Goal: Information Seeking & Learning: Find specific fact

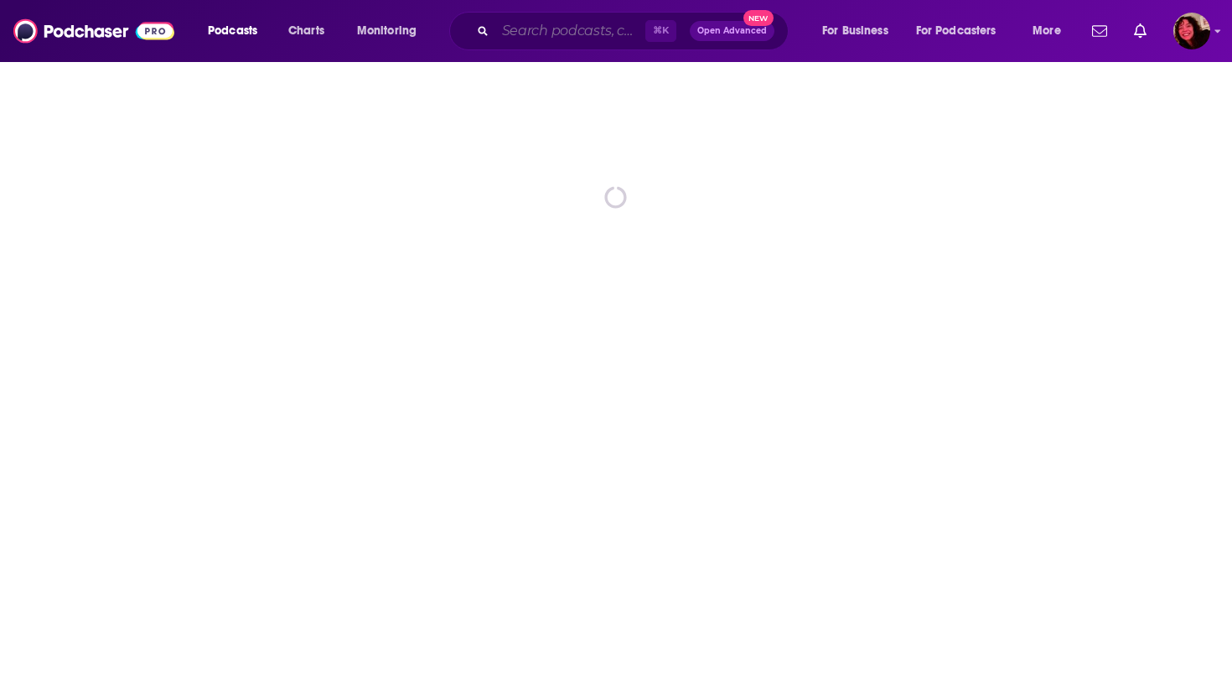
click at [589, 27] on input "Search podcasts, credits, & more..." at bounding box center [570, 31] width 150 height 27
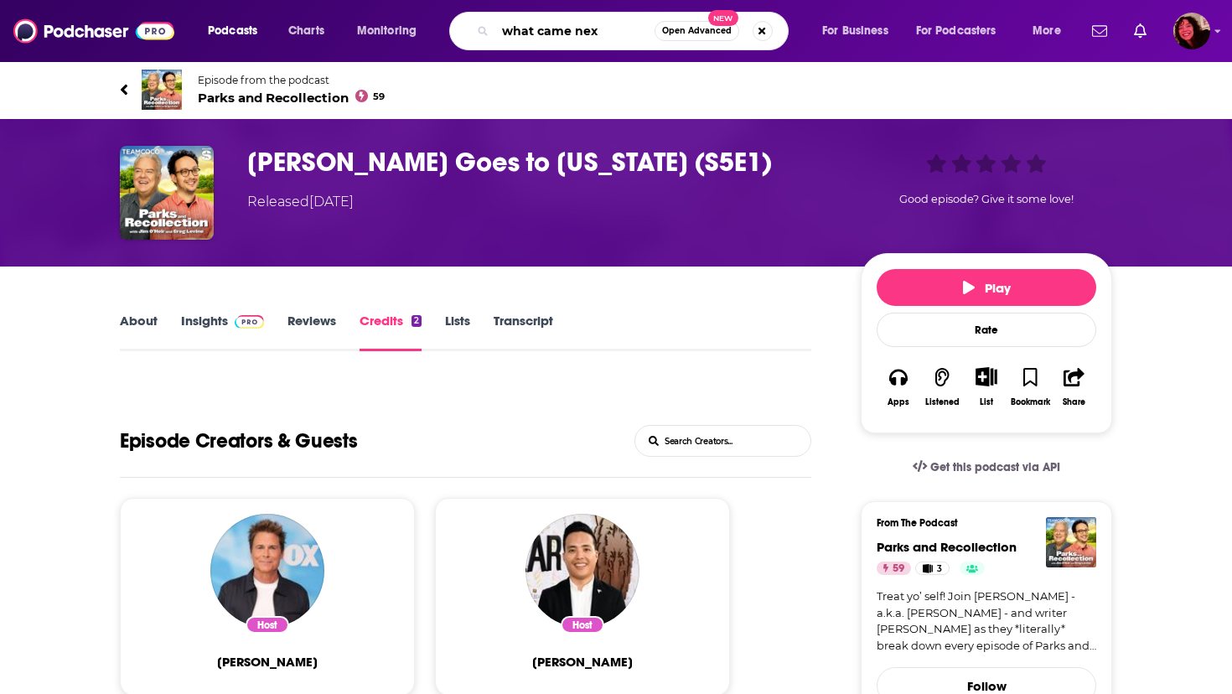
type input "what came next"
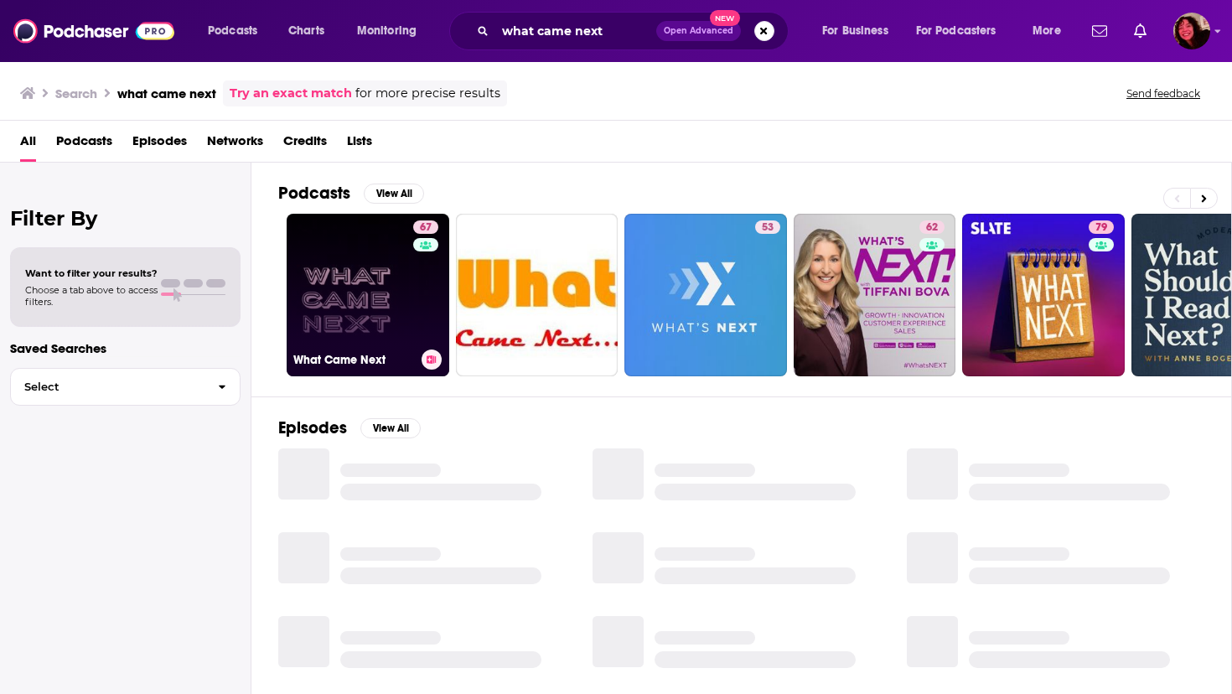
click at [329, 272] on link "67 What Came Next" at bounding box center [368, 295] width 163 height 163
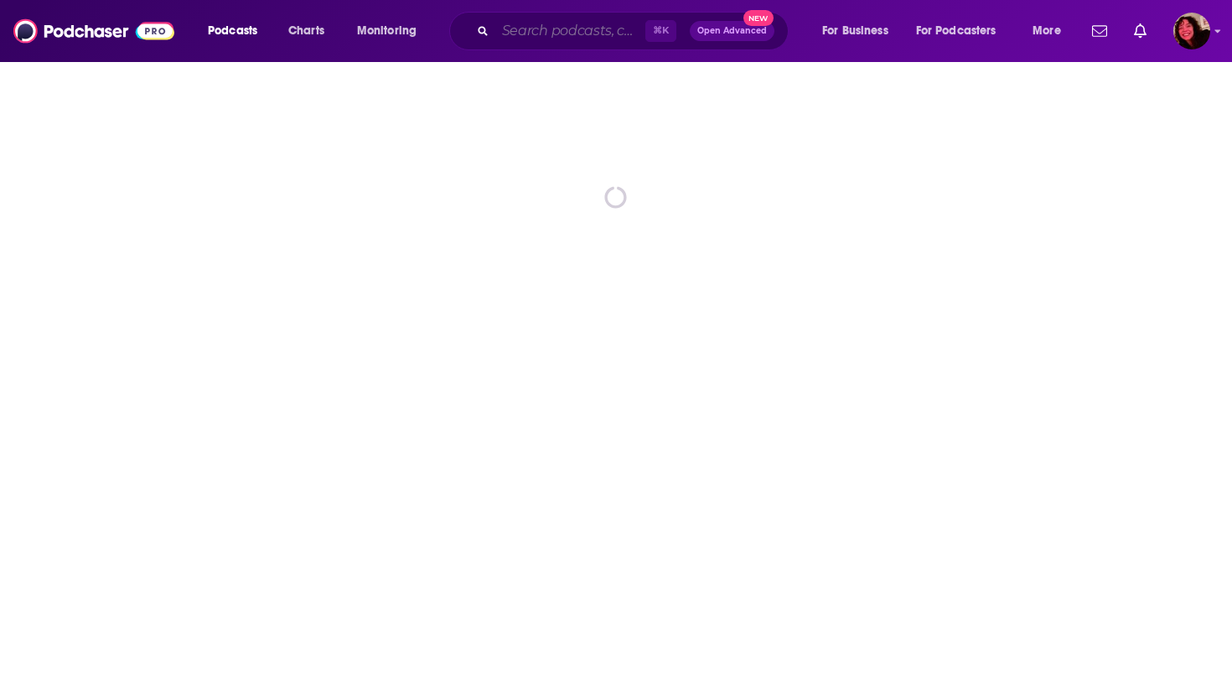
click at [596, 23] on input "Search podcasts, credits, & more..." at bounding box center [570, 31] width 150 height 27
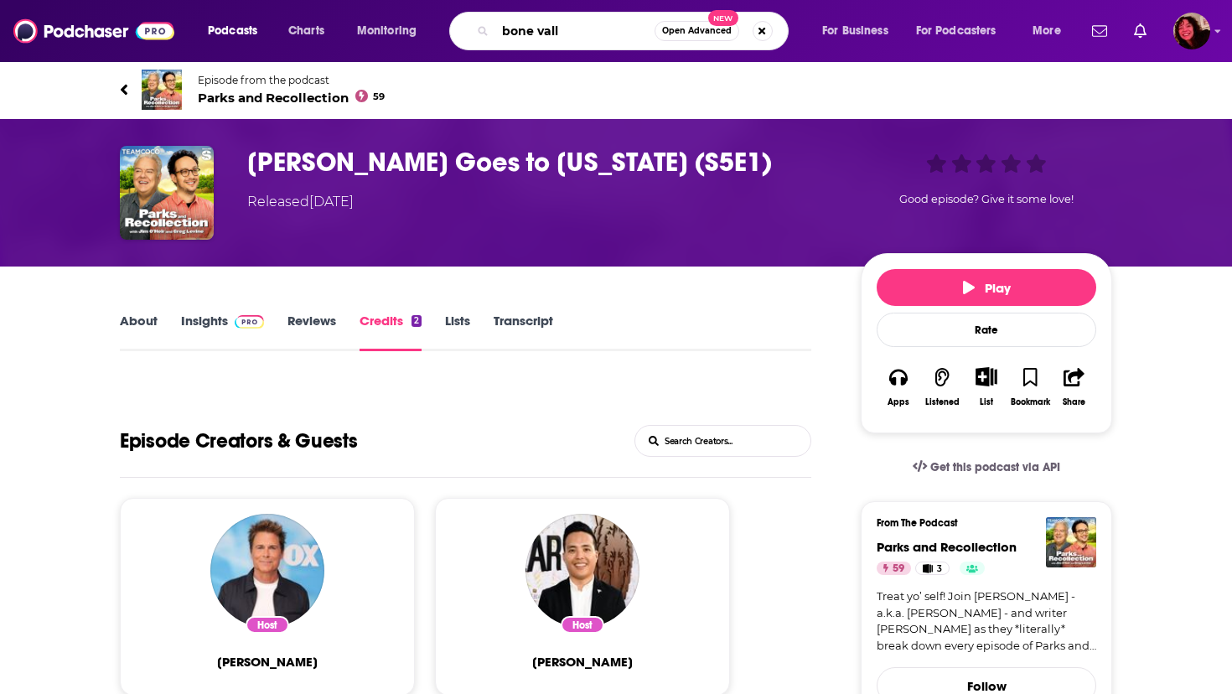
type input "bone valle"
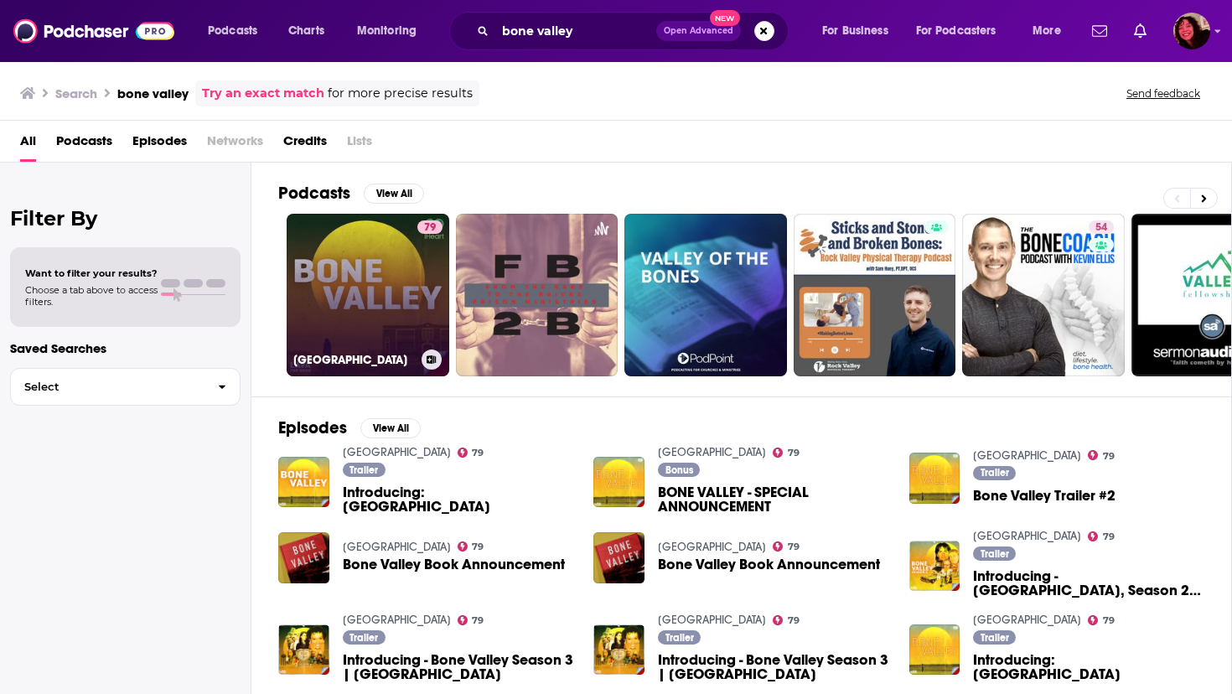
click at [345, 291] on link "79 Bone Valley" at bounding box center [368, 295] width 163 height 163
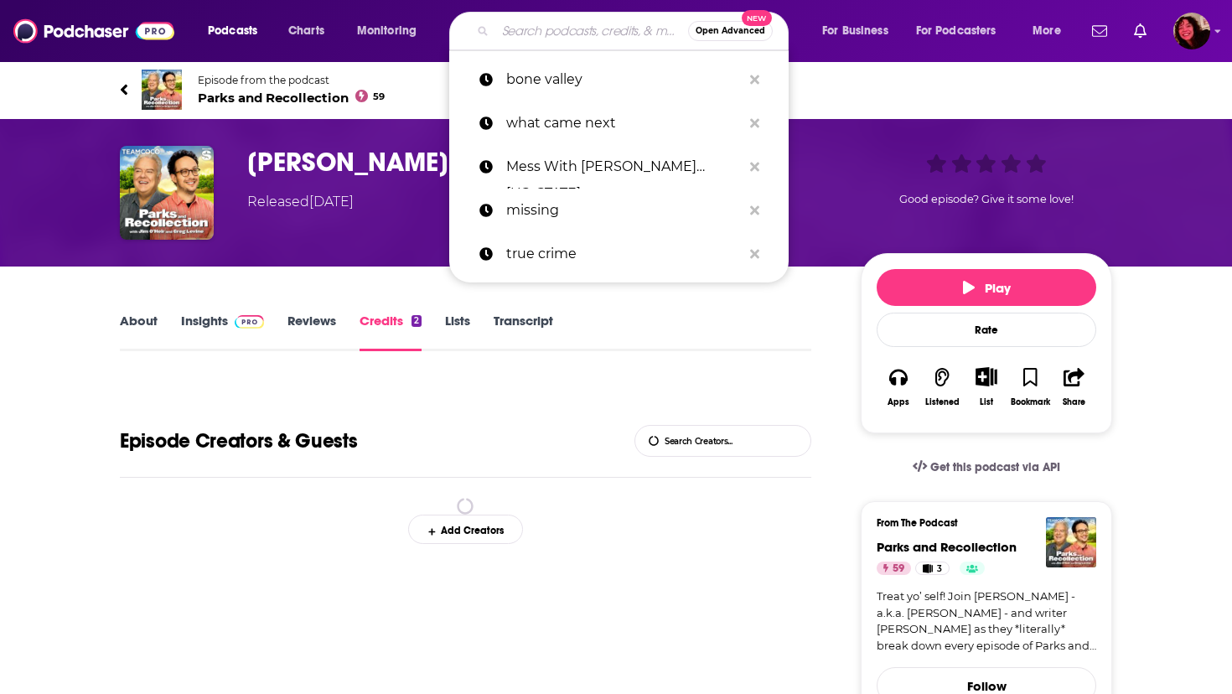
click at [585, 33] on input "Search podcasts, credits, & more..." at bounding box center [591, 31] width 193 height 27
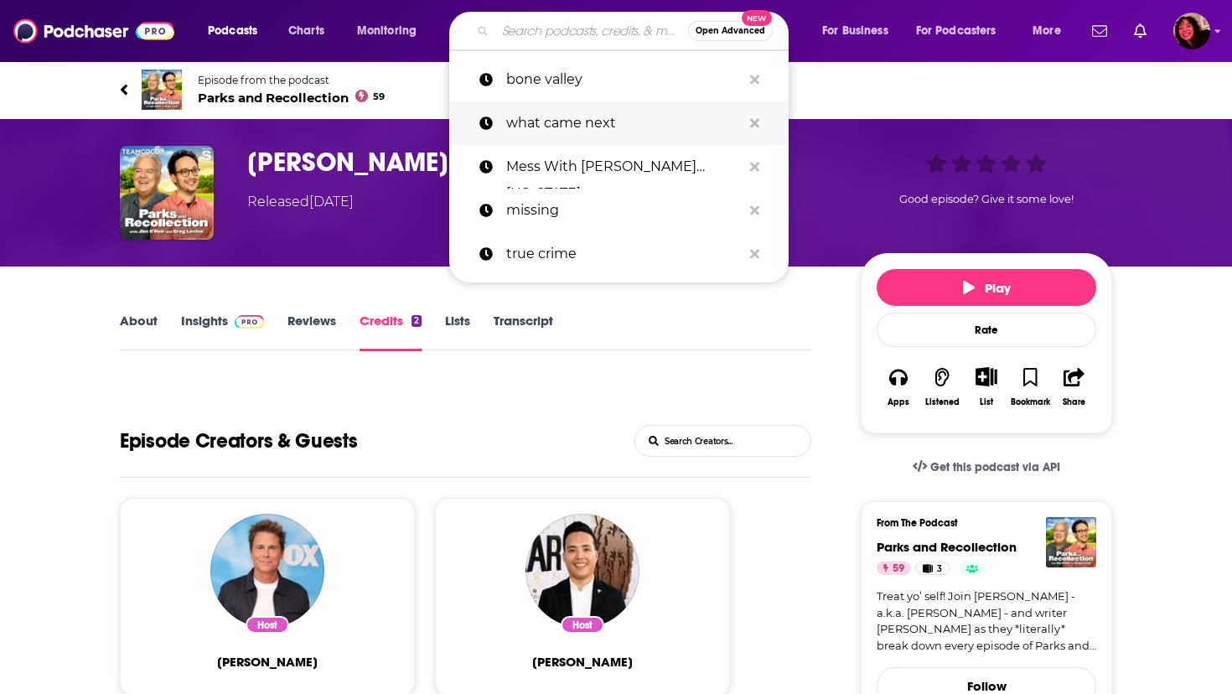
click at [550, 116] on p "what came next" at bounding box center [623, 123] width 235 height 44
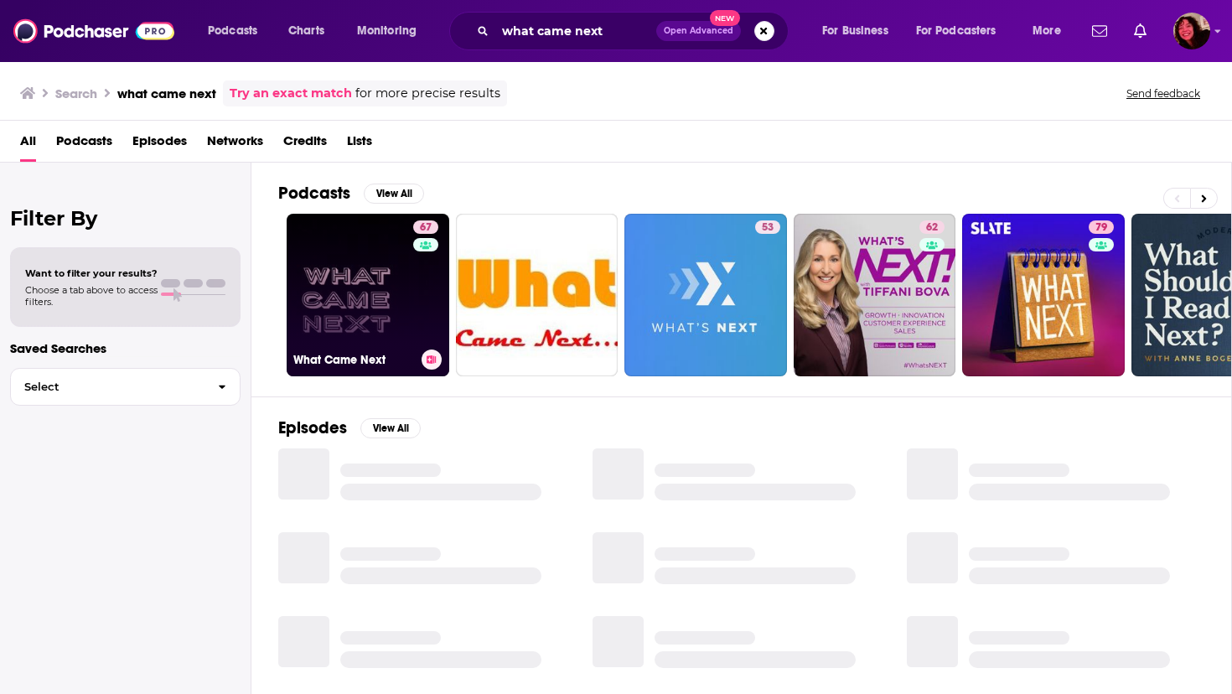
click at [380, 302] on link "67 What Came Next" at bounding box center [368, 295] width 163 height 163
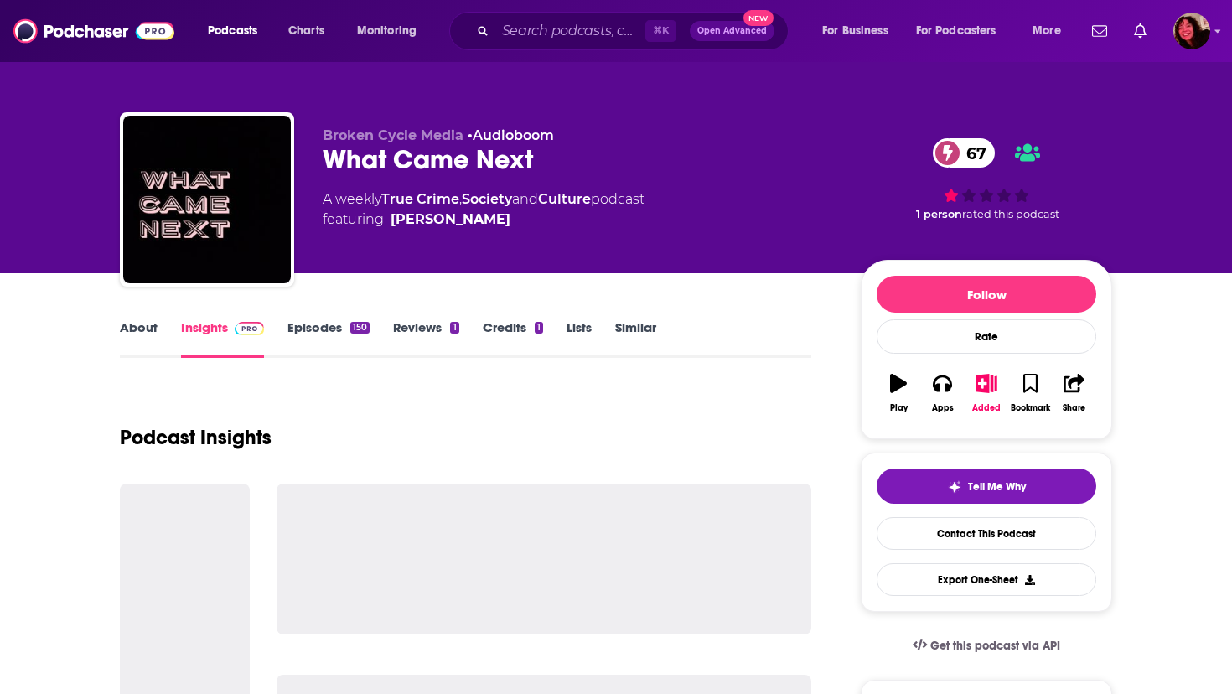
scroll to position [38, 0]
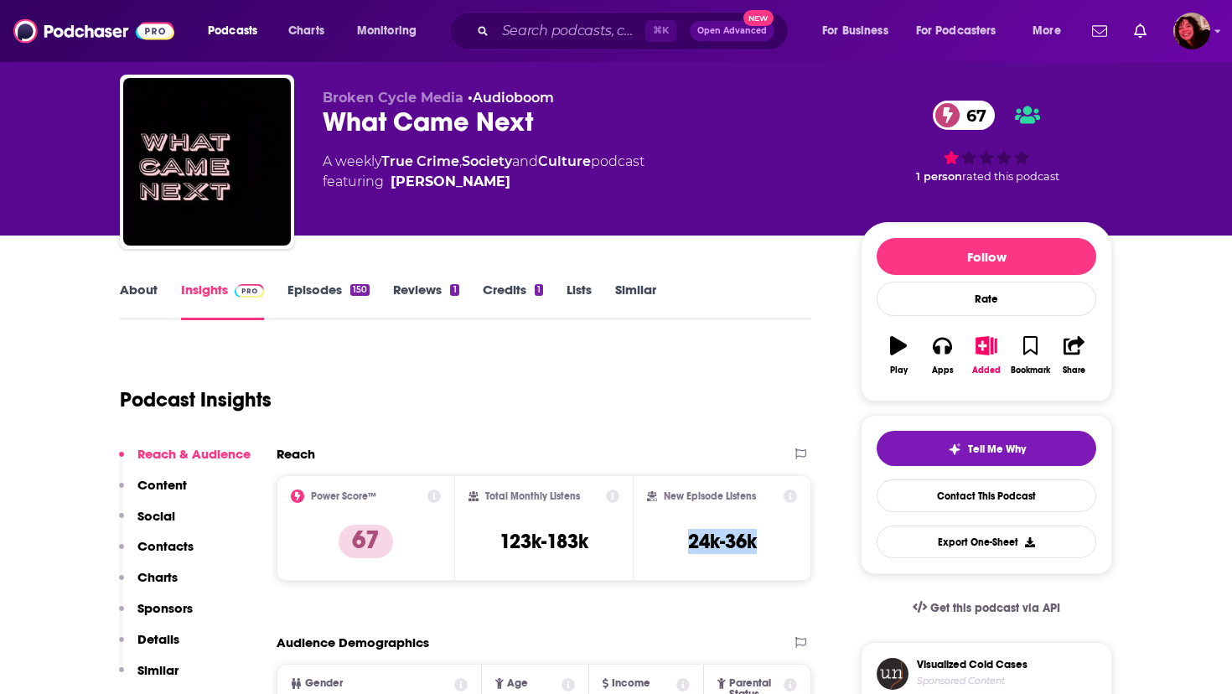
drag, startPoint x: 687, startPoint y: 540, endPoint x: 768, endPoint y: 540, distance: 81.3
click at [768, 540] on div "New Episode Listens 24k-36k" at bounding box center [722, 527] width 150 height 77
copy h3 "24k-36k"
